Goal: Transaction & Acquisition: Register for event/course

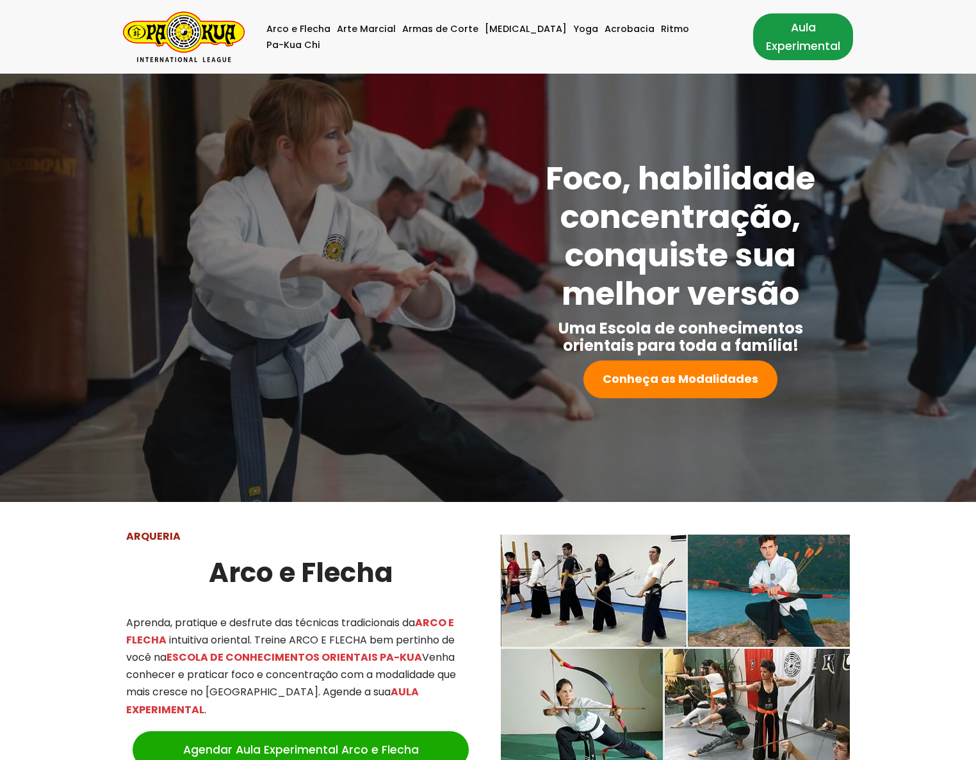
drag, startPoint x: 0, startPoint y: 0, endPoint x: 771, endPoint y: 38, distance: 772.4
click at [771, 38] on link "Aula Experimental" at bounding box center [803, 36] width 100 height 46
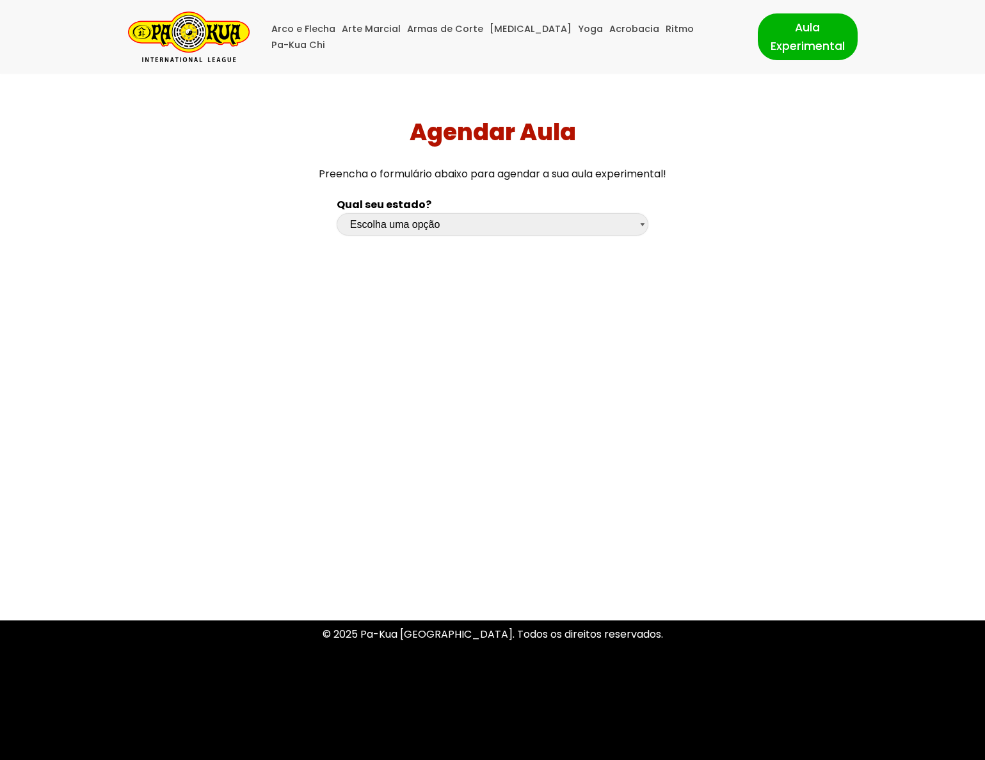
click at [402, 227] on select "Escolha uma opção [GEOGRAPHIC_DATA] [GEOGRAPHIC_DATA] [GEOGRAPHIC_DATA] [GEOGRA…" at bounding box center [493, 224] width 312 height 22
select select "ce"
click at [337, 213] on select "Escolha uma opção [GEOGRAPHIC_DATA] [GEOGRAPHIC_DATA] [GEOGRAPHIC_DATA] [GEOGRA…" at bounding box center [493, 224] width 312 height 22
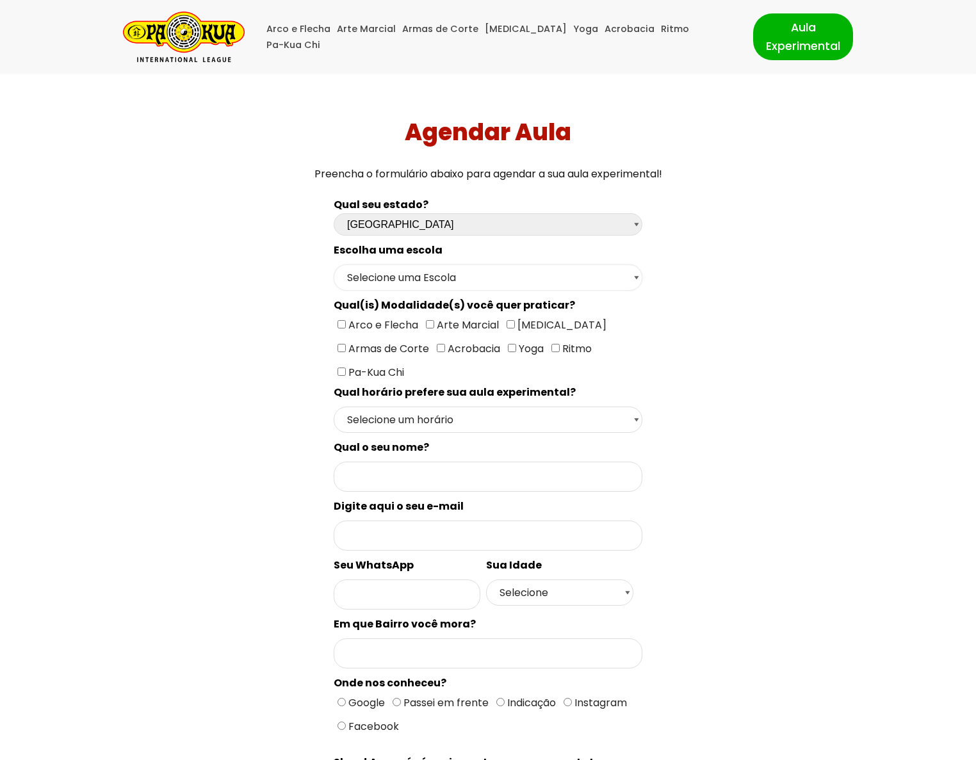
click at [433, 275] on select "Selecione uma Escola Escola Meireles - Fortaleza Escola Fátima - Fortaleza Esco…" at bounding box center [488, 277] width 309 height 26
select select "Escola Maracanaú - [GEOGRAPHIC_DATA]"
click at [334, 264] on select "Selecione uma Escola Escola Meireles - Fortaleza Escola Fátima - Fortaleza Esco…" at bounding box center [488, 277] width 309 height 26
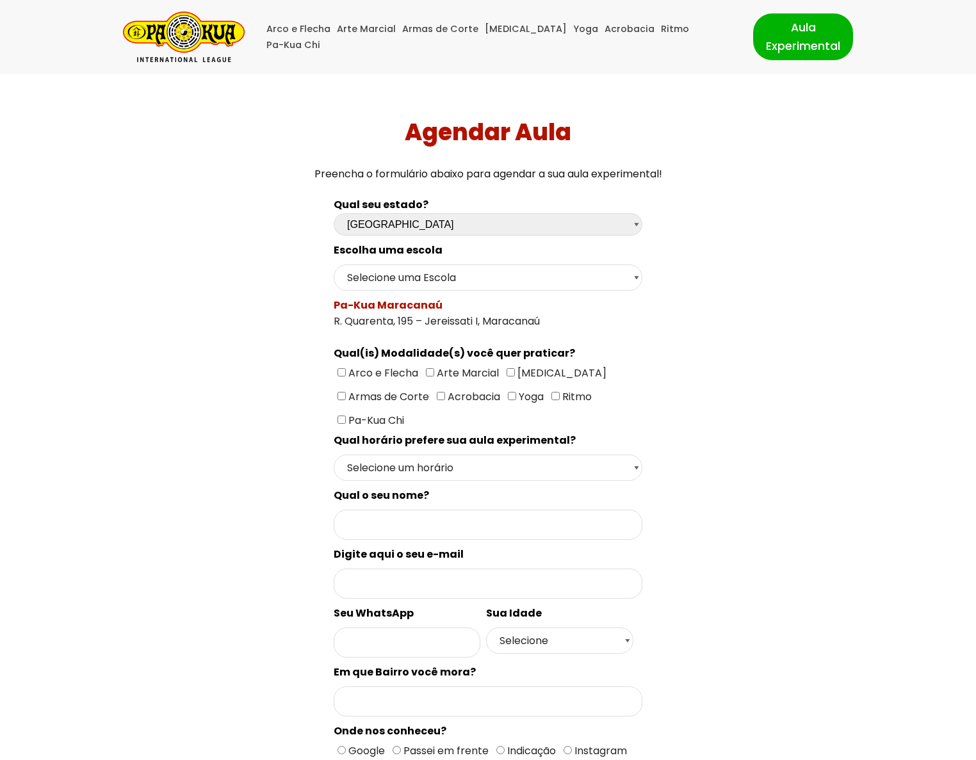
click at [220, 391] on div "Qual seu estado? Escolha uma opção [GEOGRAPHIC_DATA] [GEOGRAPHIC_DATA] [GEOGRAP…" at bounding box center [488, 549] width 683 height 721
